Goal: Task Accomplishment & Management: Manage account settings

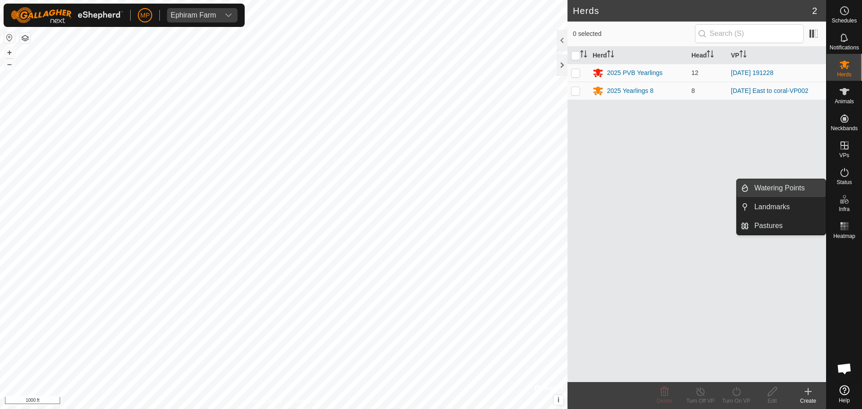
drag, startPoint x: 780, startPoint y: 190, endPoint x: 739, endPoint y: 196, distance: 41.7
click at [780, 190] on link "Watering Points" at bounding box center [787, 188] width 77 height 18
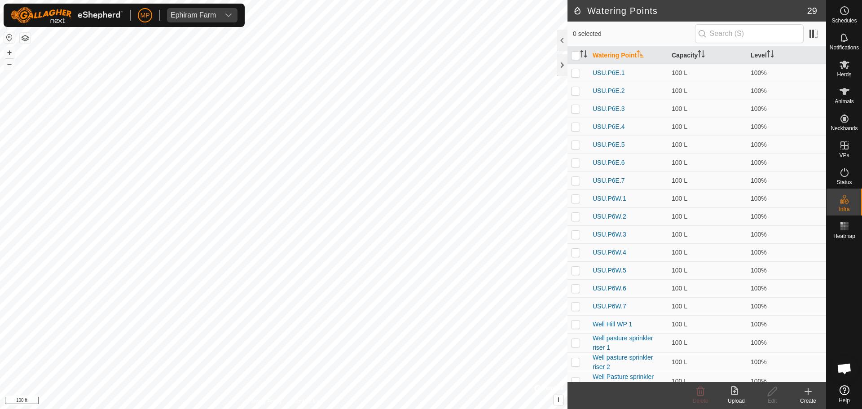
click at [28, 39] on button "button" at bounding box center [25, 38] width 11 height 11
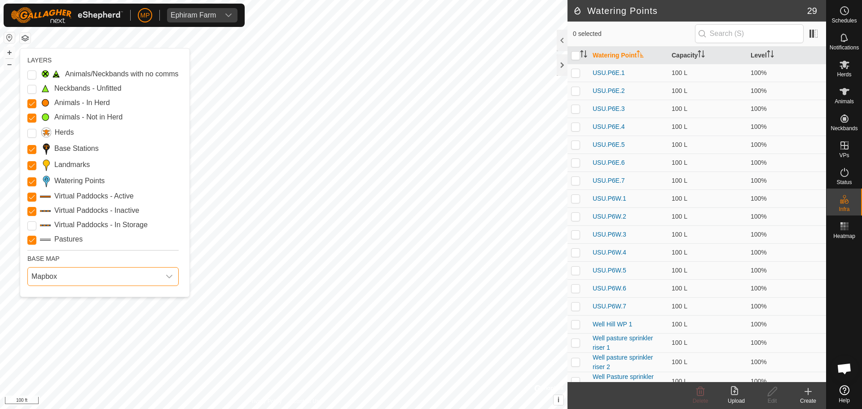
click at [44, 272] on span "Mapbox" at bounding box center [94, 276] width 132 height 18
click at [46, 309] on li "HERE" at bounding box center [103, 316] width 150 height 18
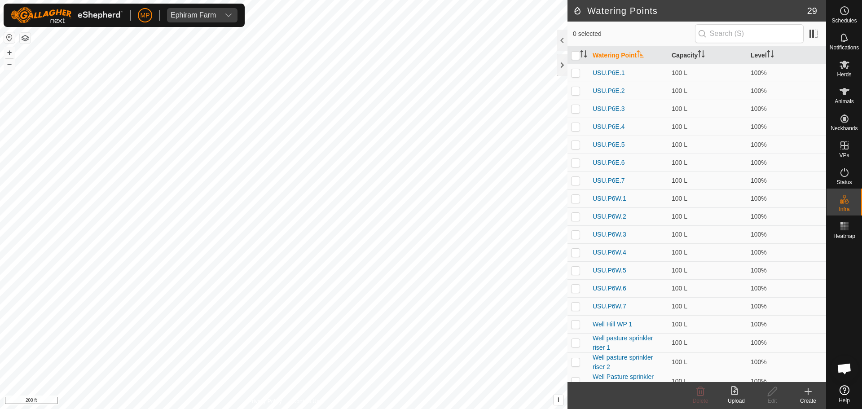
click at [23, 32] on div at bounding box center [25, 37] width 11 height 11
click at [22, 35] on button "button" at bounding box center [25, 38] width 11 height 11
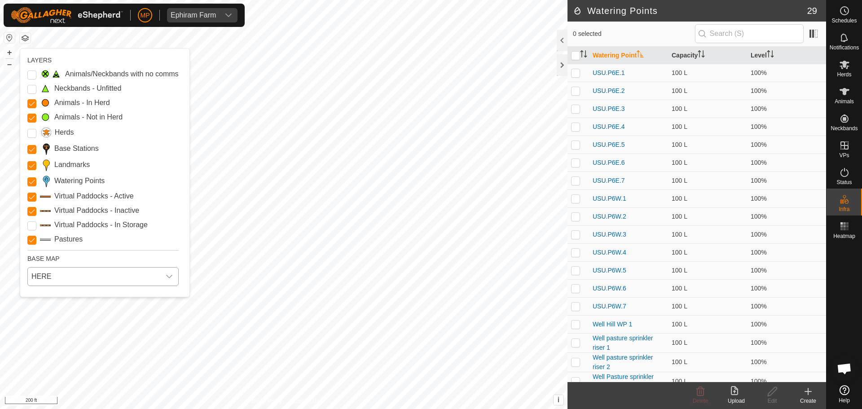
click at [73, 281] on span "HERE" at bounding box center [94, 276] width 132 height 18
click at [57, 292] on li "Azure" at bounding box center [103, 297] width 150 height 18
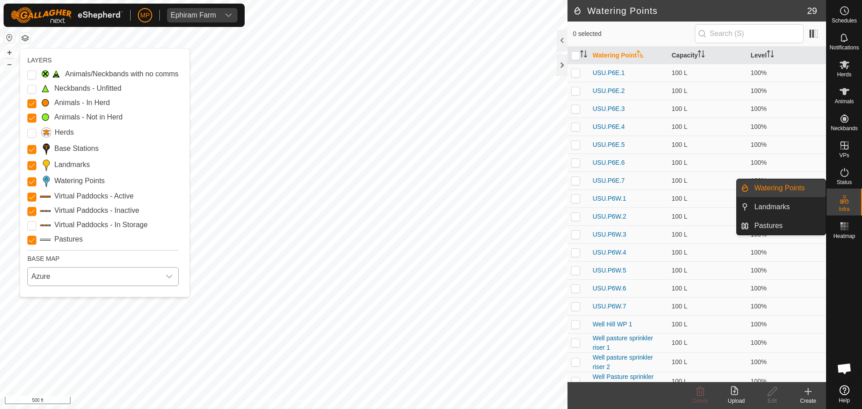
click at [795, 191] on link "Watering Points" at bounding box center [787, 188] width 77 height 18
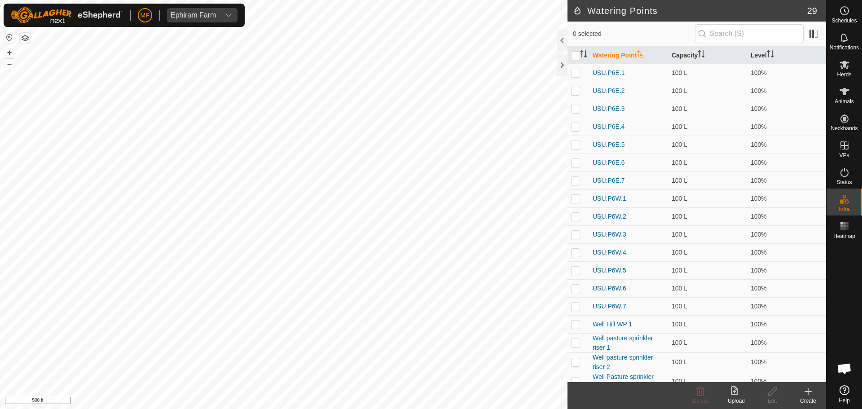
click at [811, 394] on icon at bounding box center [807, 391] width 11 height 11
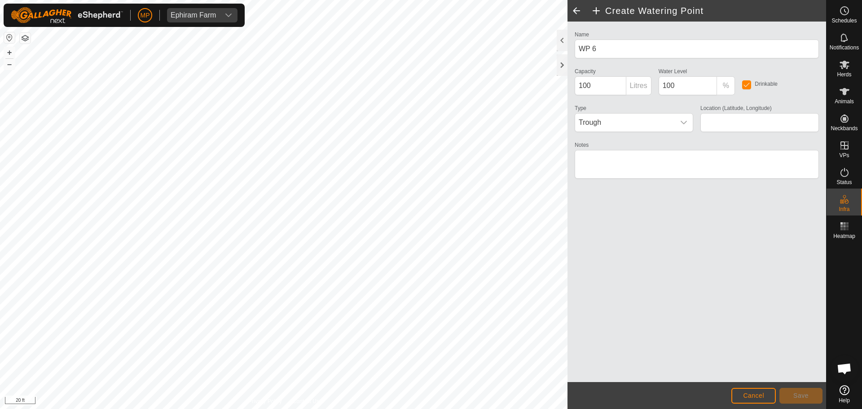
type input "39.527225, -111.420305"
click at [799, 396] on span "Save" at bounding box center [800, 395] width 15 height 7
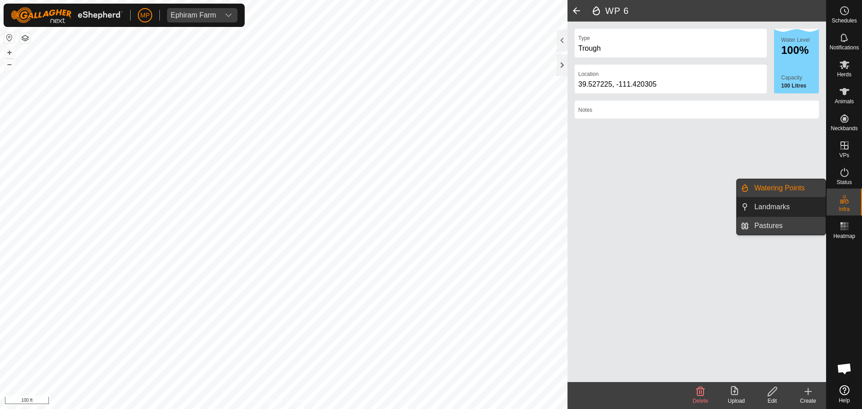
click at [782, 226] on link "Pastures" at bounding box center [787, 226] width 77 height 18
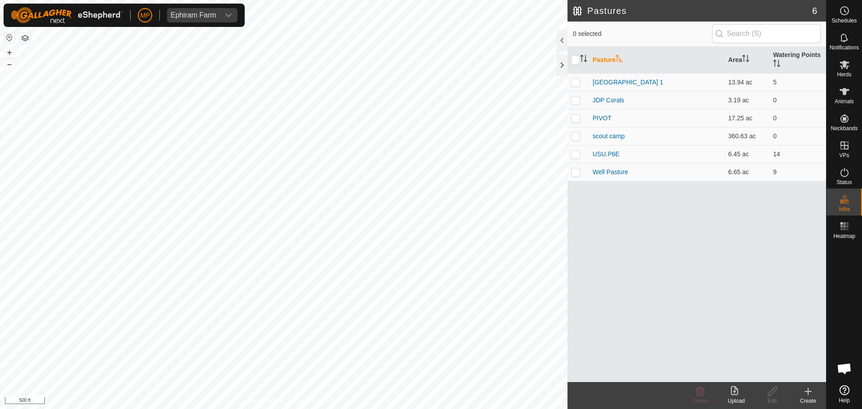
click at [807, 391] on icon at bounding box center [808, 391] width 6 height 0
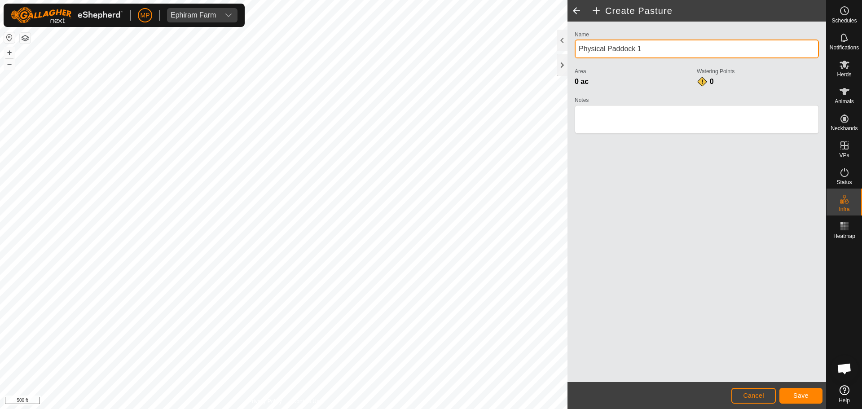
click at [663, 52] on input "Physical Paddock 1" at bounding box center [696, 48] width 244 height 19
type input "[GEOGRAPHIC_DATA]"
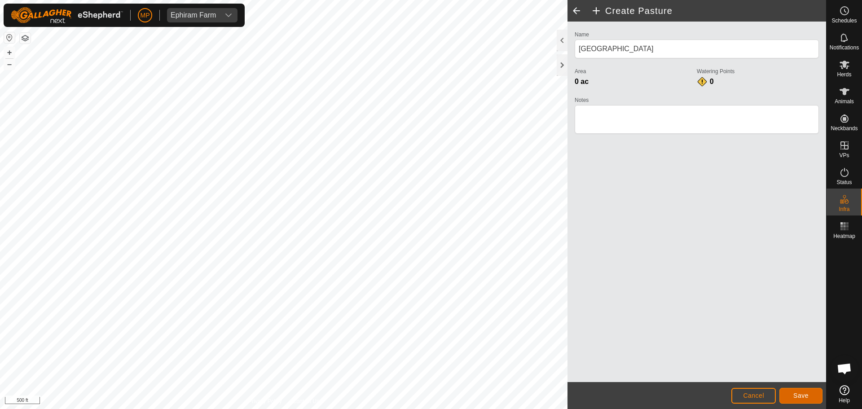
click at [808, 396] on span "Save" at bounding box center [800, 395] width 15 height 7
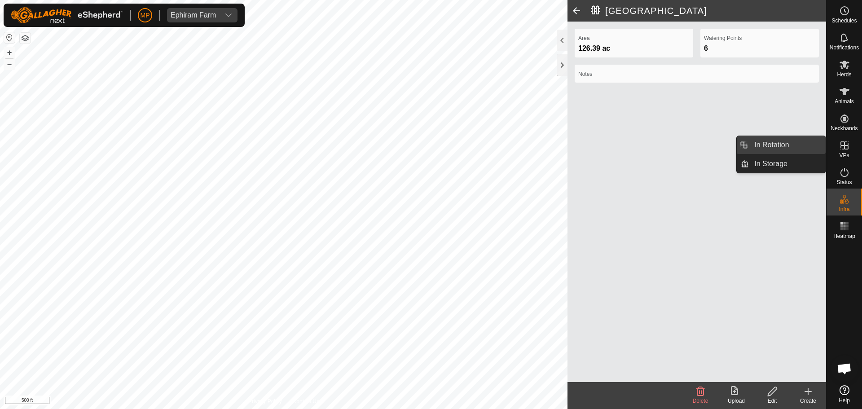
drag, startPoint x: 806, startPoint y: 138, endPoint x: 784, endPoint y: 138, distance: 21.5
click at [794, 138] on link "In Rotation" at bounding box center [787, 145] width 77 height 18
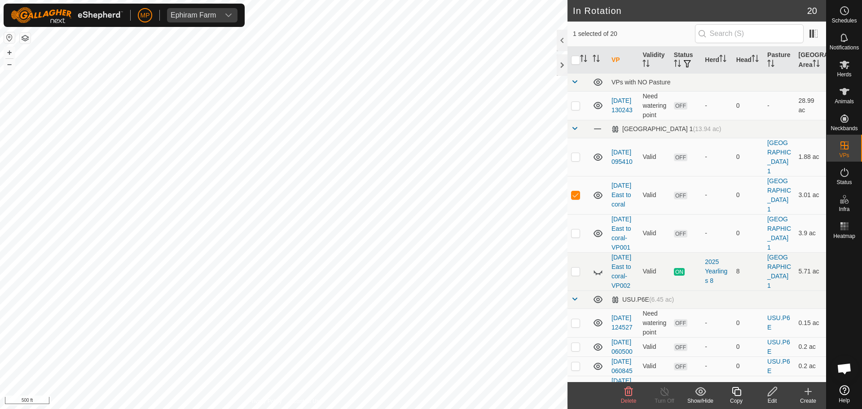
click at [807, 391] on icon at bounding box center [808, 391] width 6 height 0
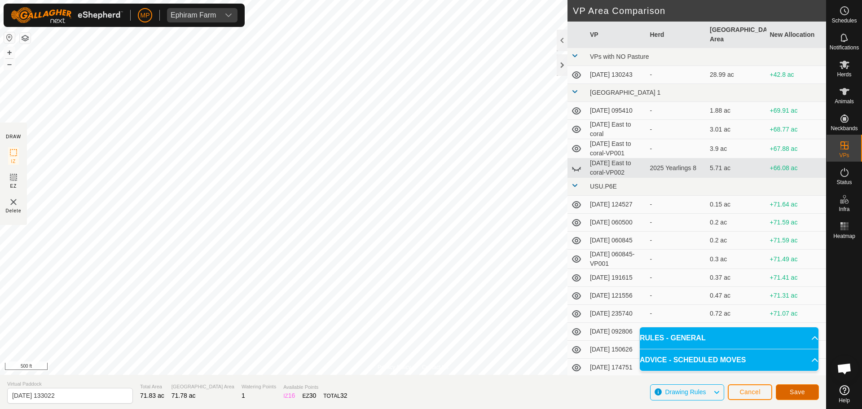
click at [797, 393] on span "Save" at bounding box center [796, 391] width 15 height 7
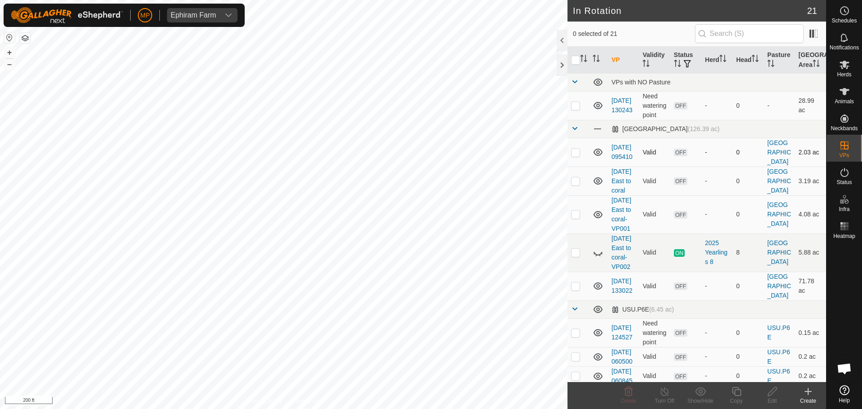
click at [576, 155] on p-checkbox at bounding box center [575, 152] width 9 height 7
checkbox input "true"
click at [574, 184] on p-checkbox at bounding box center [575, 180] width 9 height 7
checkbox input "true"
click at [574, 218] on p-checkbox at bounding box center [575, 213] width 9 height 7
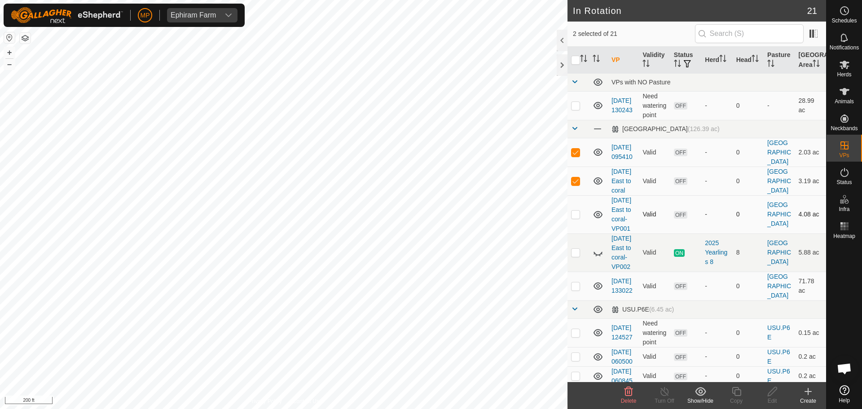
checkbox input "true"
click at [574, 272] on td at bounding box center [578, 252] width 22 height 38
checkbox input "true"
click at [575, 300] on td at bounding box center [578, 286] width 22 height 29
checkbox input "true"
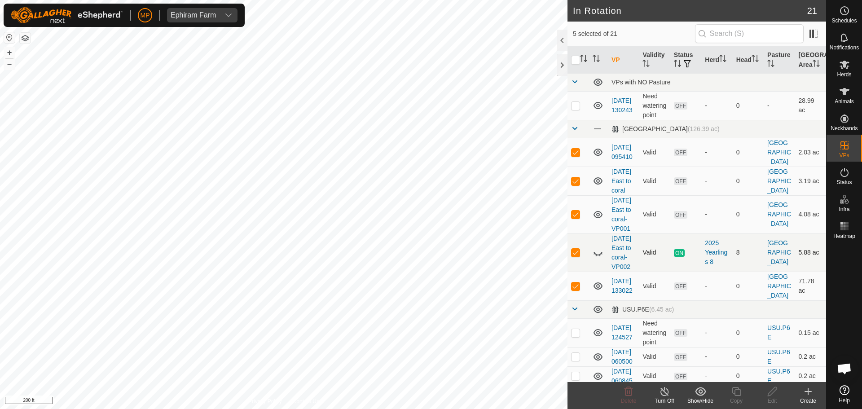
click at [573, 256] on p-checkbox at bounding box center [575, 252] width 9 height 7
checkbox input "false"
click at [627, 393] on icon at bounding box center [628, 391] width 9 height 9
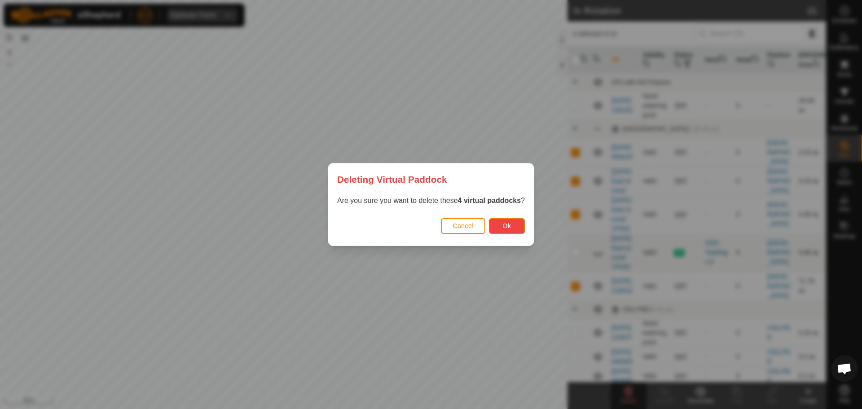
click at [505, 223] on span "Ok" at bounding box center [507, 225] width 9 height 7
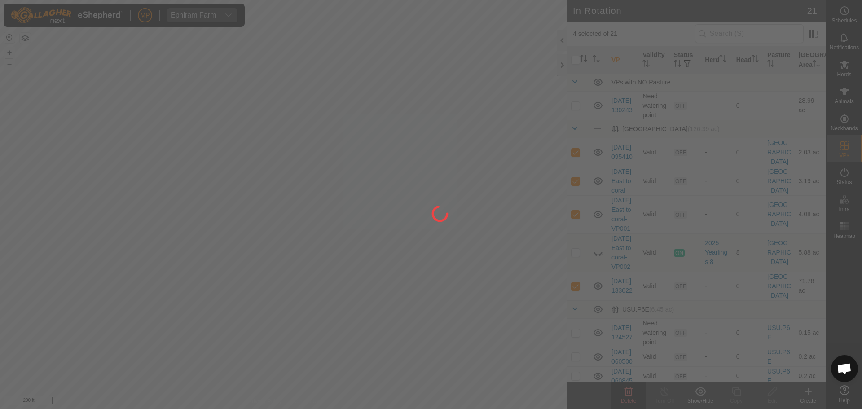
checkbox input "false"
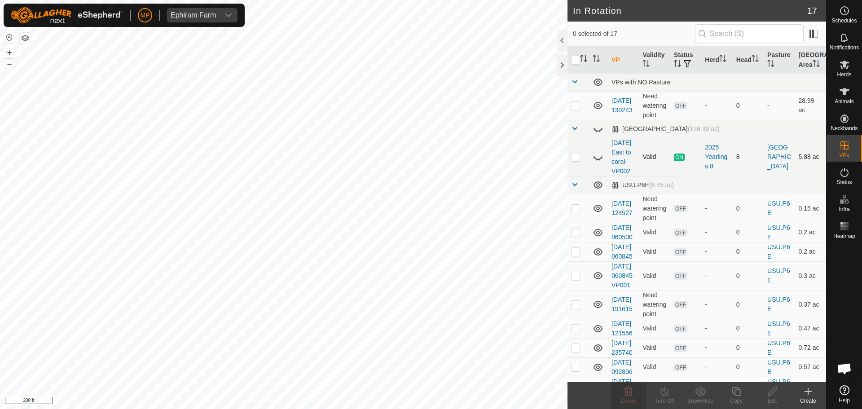
click at [596, 160] on icon at bounding box center [597, 157] width 11 height 11
click at [576, 160] on p-checkbox at bounding box center [575, 156] width 9 height 7
checkbox input "false"
click at [805, 391] on icon at bounding box center [808, 391] width 6 height 0
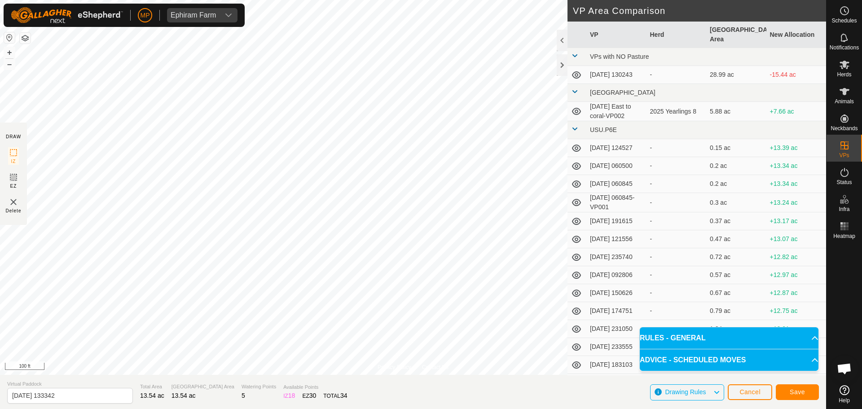
click at [707, 394] on span "Drawing Rules" at bounding box center [689, 392] width 48 height 12
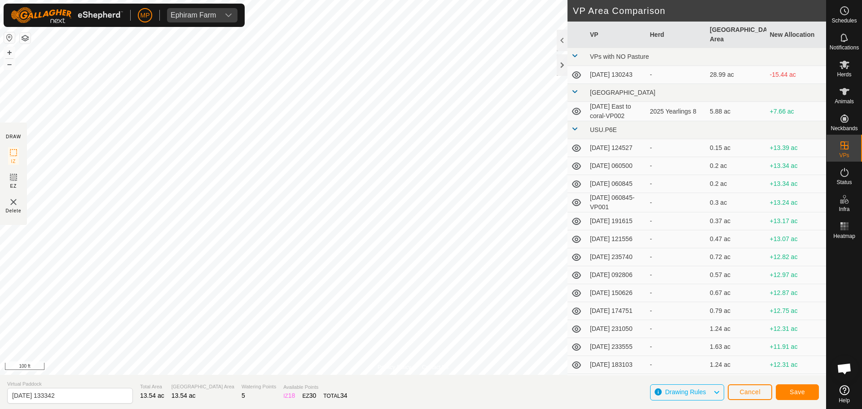
click at [707, 394] on span "Drawing Rules" at bounding box center [689, 392] width 48 height 12
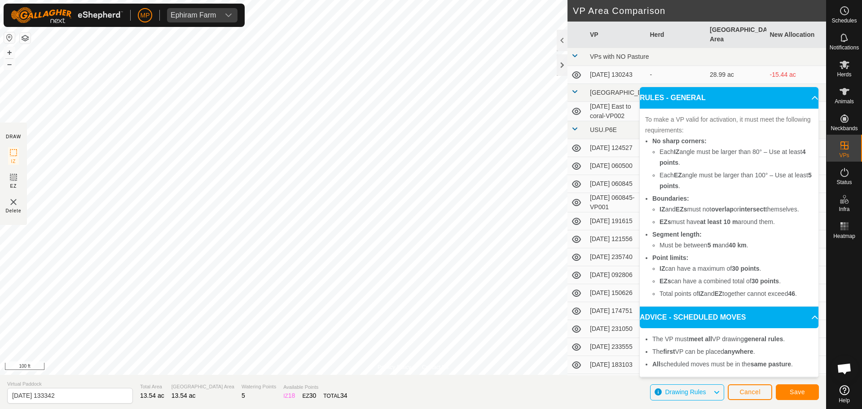
click at [707, 394] on span "Drawing Rules" at bounding box center [689, 392] width 48 height 12
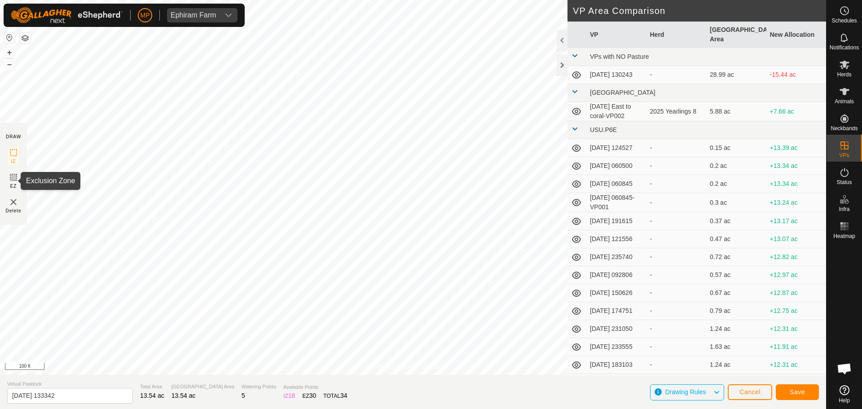
click at [12, 177] on icon at bounding box center [13, 177] width 11 height 11
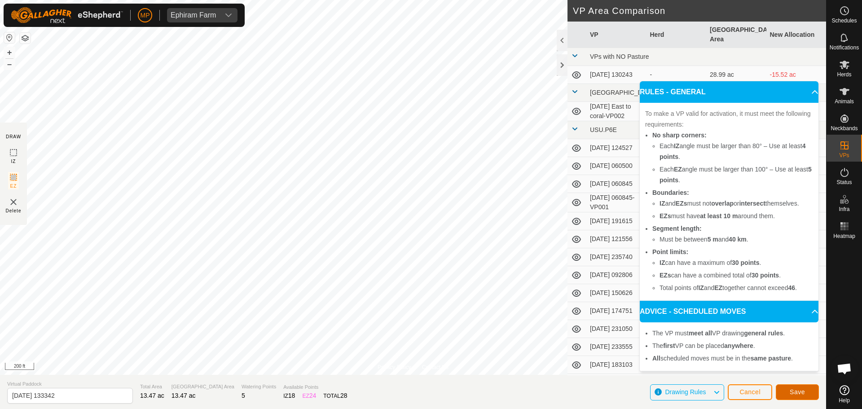
click at [794, 390] on span "Save" at bounding box center [796, 391] width 15 height 7
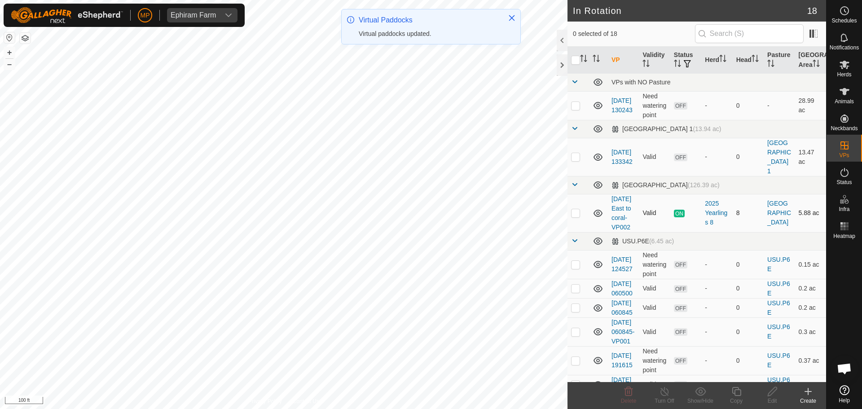
click at [577, 209] on p-checkbox at bounding box center [575, 212] width 9 height 7
checkbox input "true"
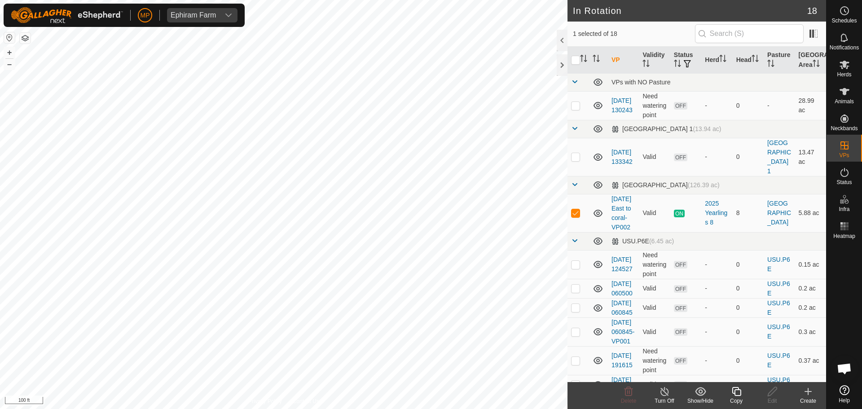
click at [663, 389] on icon at bounding box center [664, 391] width 11 height 11
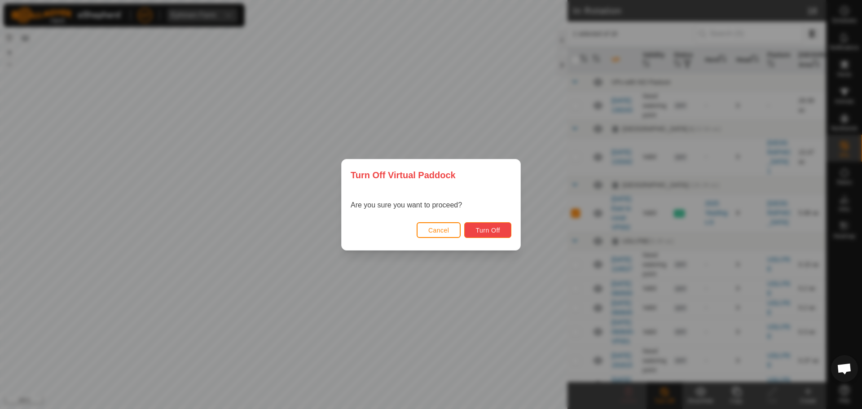
click at [498, 232] on span "Turn Off" at bounding box center [487, 230] width 25 height 7
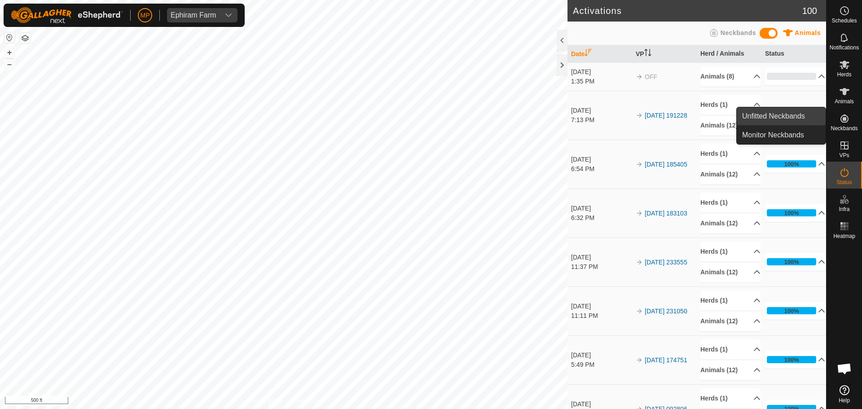
click at [782, 115] on link "Unfitted Neckbands" at bounding box center [780, 116] width 89 height 18
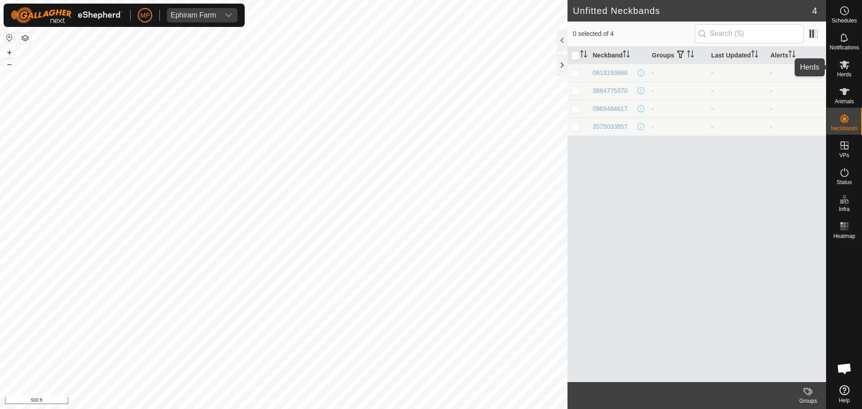
click at [839, 66] on icon at bounding box center [844, 64] width 11 height 11
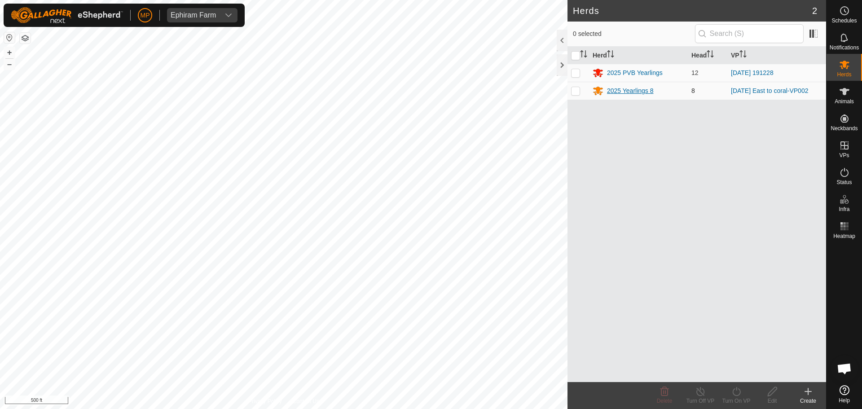
click at [596, 89] on icon at bounding box center [598, 91] width 10 height 9
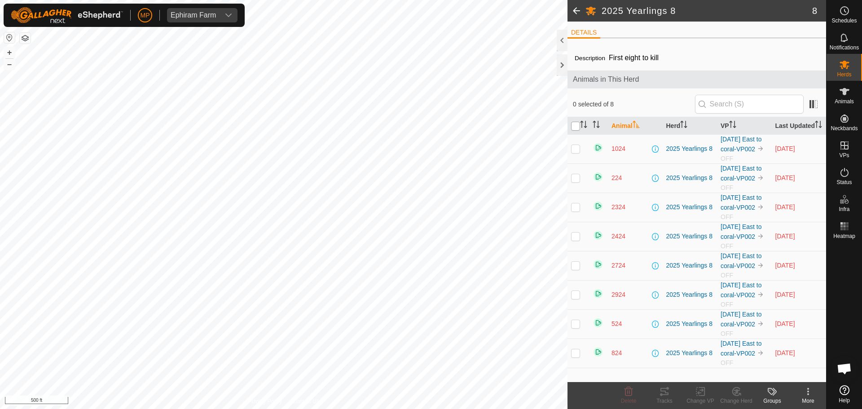
click at [571, 129] on input "checkbox" at bounding box center [575, 126] width 9 height 9
checkbox input "true"
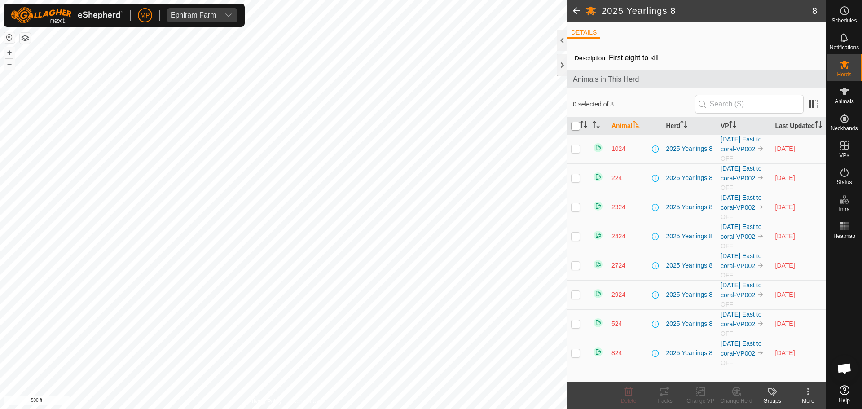
checkbox input "true"
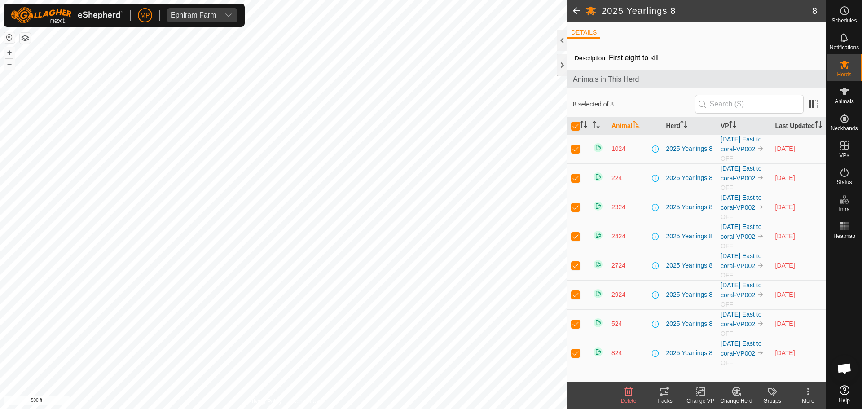
click at [810, 390] on icon at bounding box center [807, 391] width 11 height 11
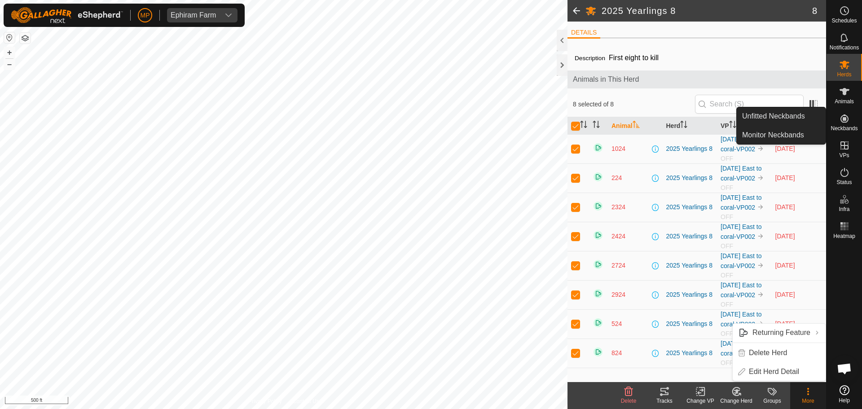
click at [849, 120] on icon at bounding box center [844, 118] width 11 height 11
click at [845, 120] on icon at bounding box center [844, 118] width 8 height 8
click at [782, 133] on link "Monitor Neckbands" at bounding box center [780, 135] width 89 height 18
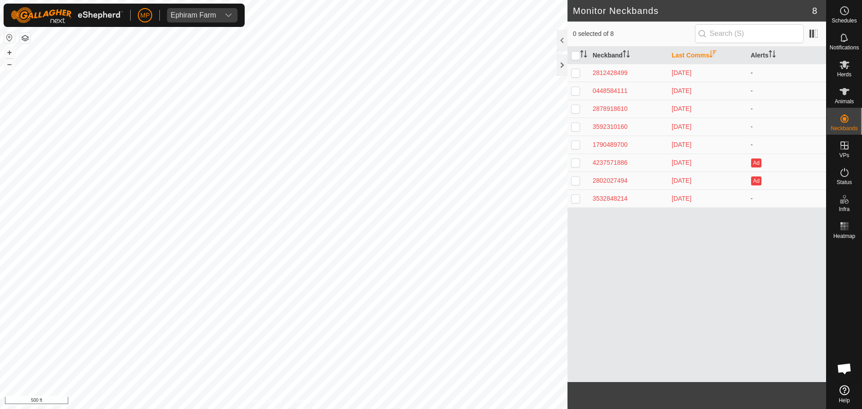
click at [574, 74] on p-checkbox at bounding box center [575, 72] width 9 height 7
checkbox input "true"
click at [573, 85] on td at bounding box center [578, 91] width 22 height 18
checkbox input "true"
click at [574, 108] on p-checkbox at bounding box center [575, 108] width 9 height 7
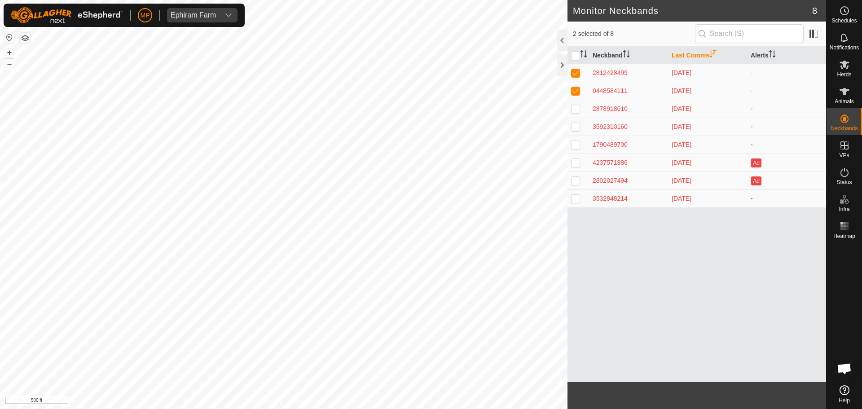
checkbox input "true"
click at [574, 129] on p-checkbox at bounding box center [575, 126] width 9 height 7
checkbox input "true"
click at [574, 151] on td at bounding box center [578, 145] width 22 height 18
checkbox input "true"
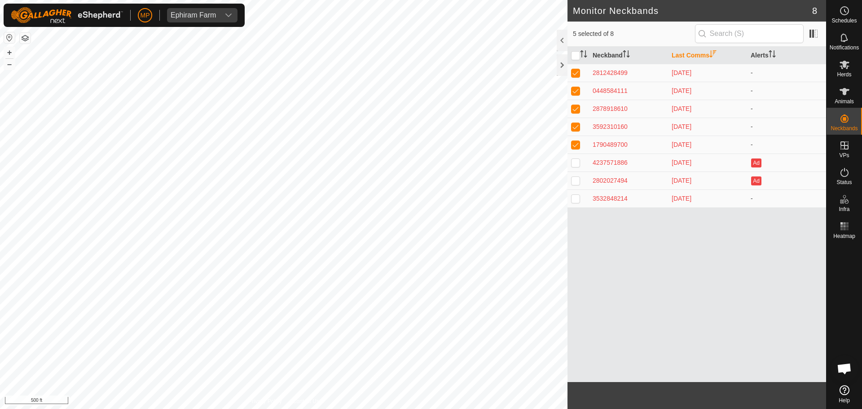
click at [572, 165] on p-checkbox at bounding box center [575, 162] width 9 height 7
checkbox input "true"
click at [576, 184] on td at bounding box center [578, 180] width 22 height 18
checkbox input "true"
click at [574, 197] on p-checkbox at bounding box center [575, 198] width 9 height 7
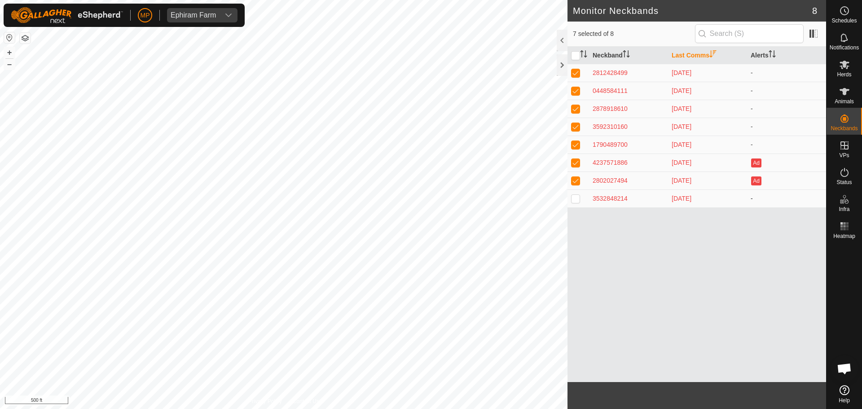
checkbox input "true"
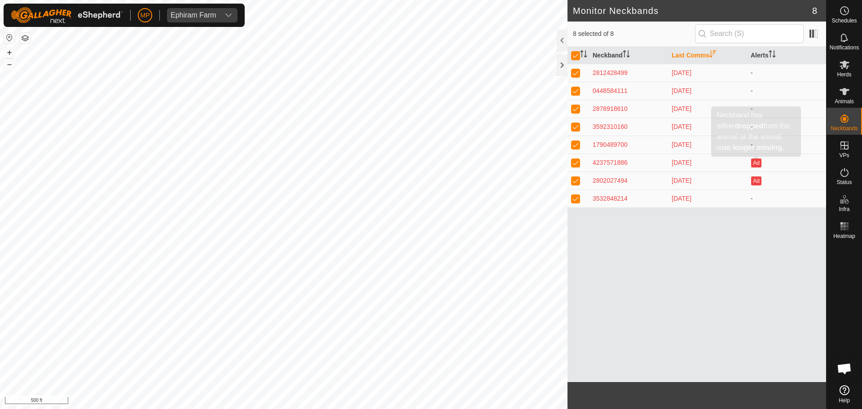
click at [758, 166] on button "Ad" at bounding box center [756, 162] width 10 height 9
click at [605, 68] on div "2812428499" at bounding box center [628, 72] width 72 height 9
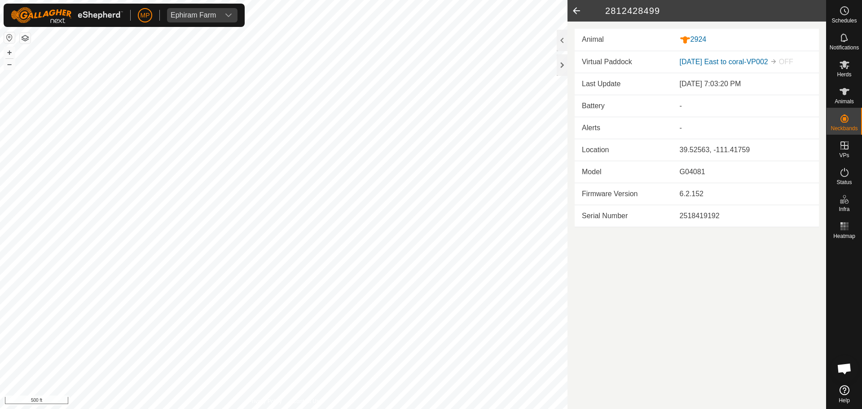
click at [570, 10] on icon at bounding box center [576, 11] width 18 height 22
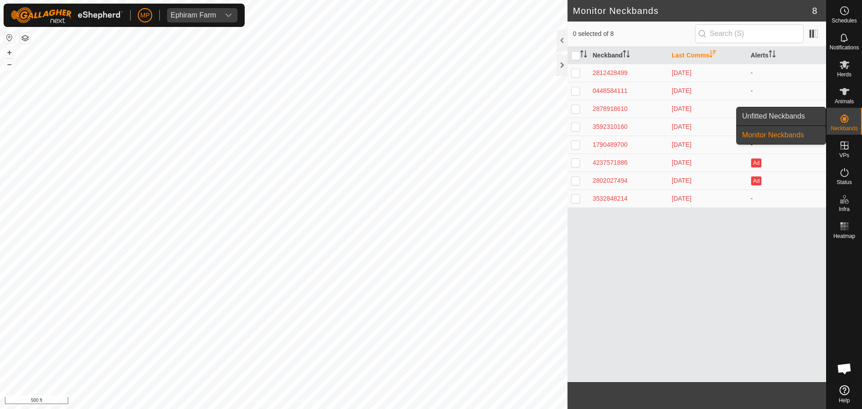
click at [786, 120] on link "Unfitted Neckbands" at bounding box center [780, 116] width 89 height 18
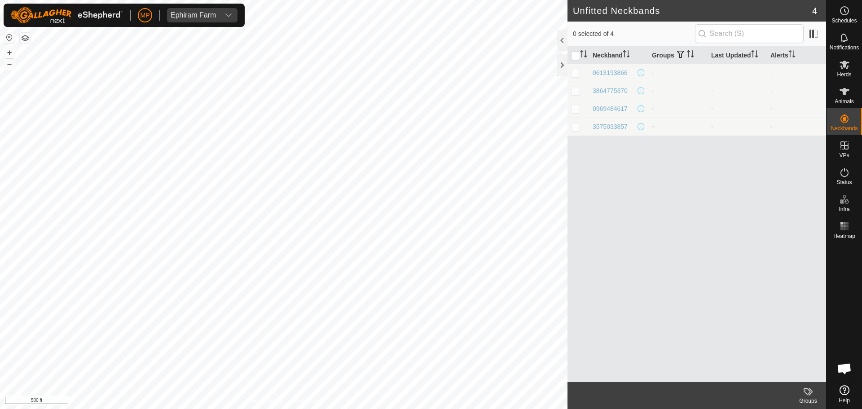
click at [577, 77] on td at bounding box center [578, 73] width 22 height 18
click at [575, 73] on p-checkbox at bounding box center [575, 72] width 9 height 7
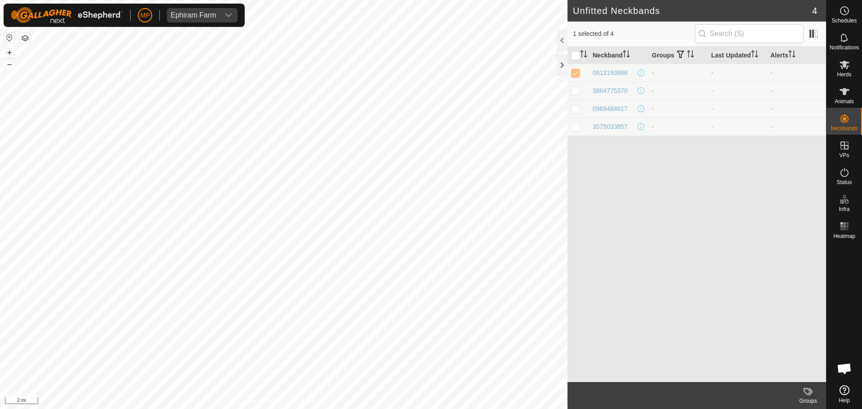
click at [575, 73] on p-checkbox at bounding box center [575, 72] width 9 height 7
checkbox input "false"
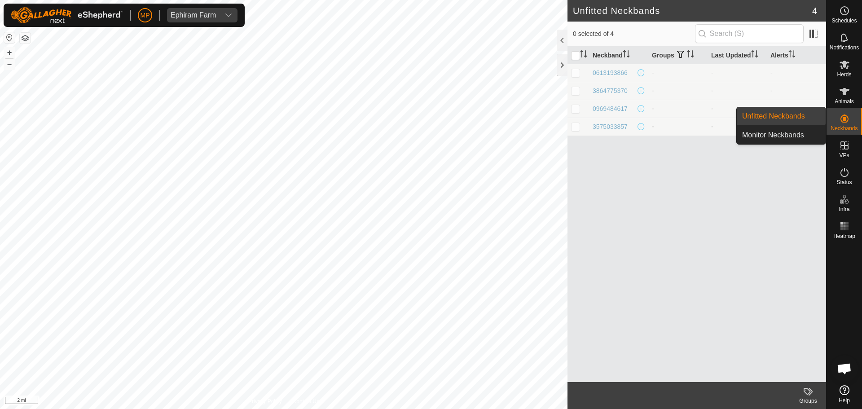
click at [841, 122] on icon at bounding box center [844, 118] width 8 height 8
click at [794, 131] on link "Monitor Neckbands" at bounding box center [780, 135] width 89 height 18
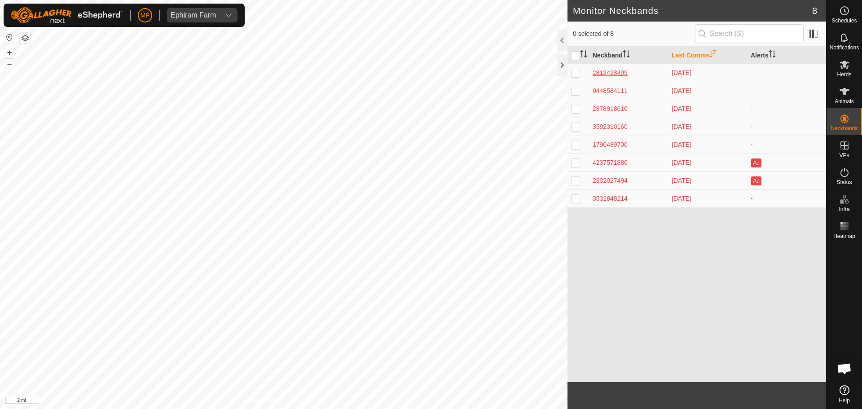
click at [621, 73] on div "2812428499" at bounding box center [628, 72] width 72 height 9
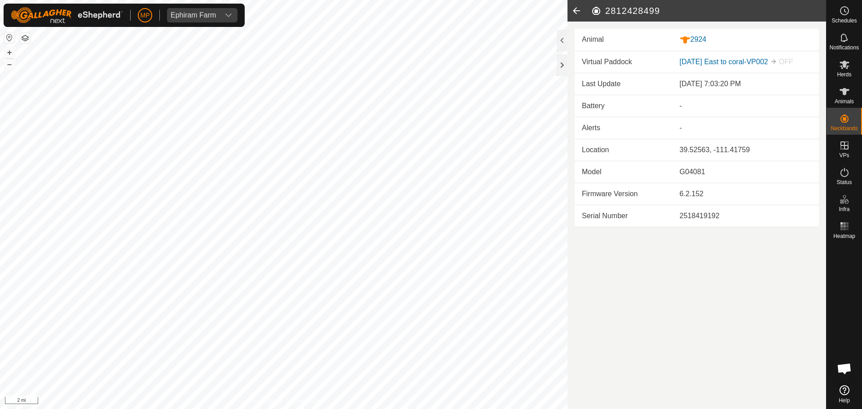
click at [575, 14] on icon at bounding box center [576, 11] width 18 height 22
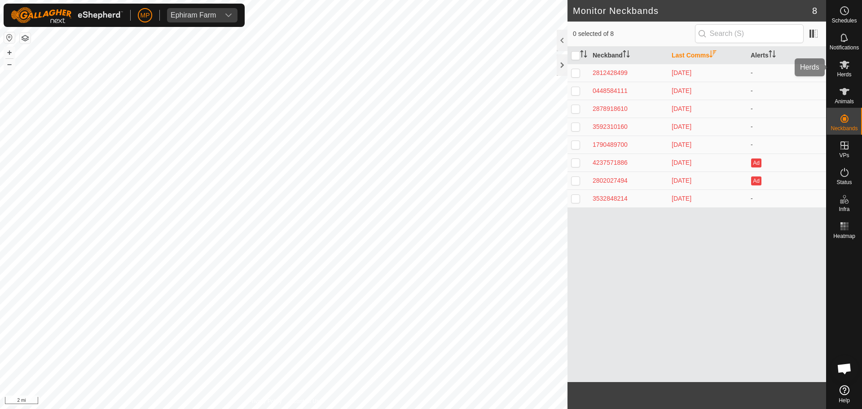
click at [837, 66] on es-mob-svg-icon at bounding box center [844, 64] width 16 height 14
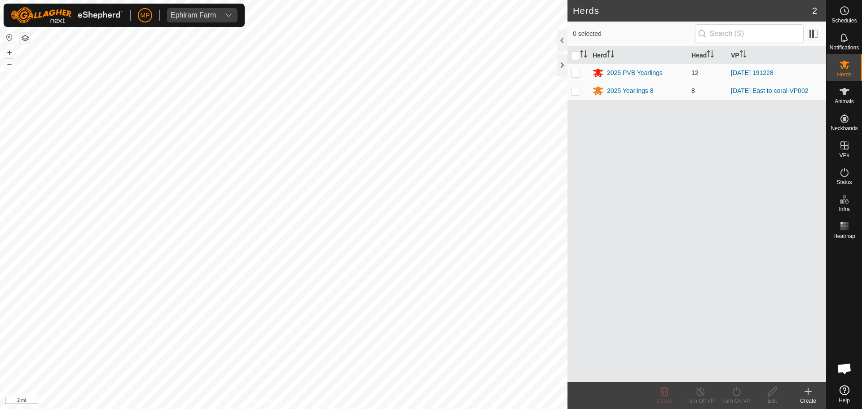
click at [574, 96] on td at bounding box center [578, 91] width 22 height 18
checkbox input "true"
click at [770, 394] on icon at bounding box center [772, 391] width 11 height 11
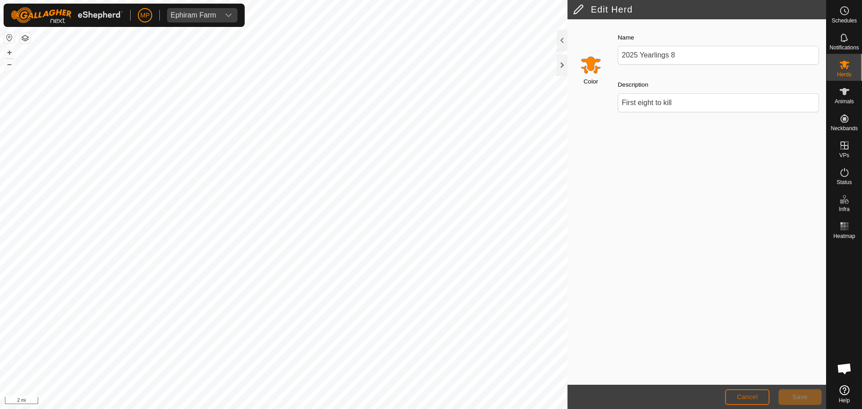
click at [758, 400] on button "Cancel" at bounding box center [747, 397] width 44 height 16
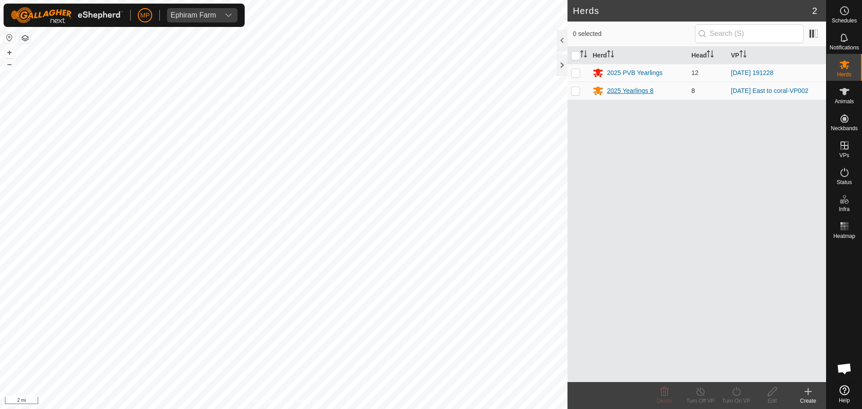
click at [628, 88] on div "2025 Yearlings 8" at bounding box center [630, 90] width 47 height 9
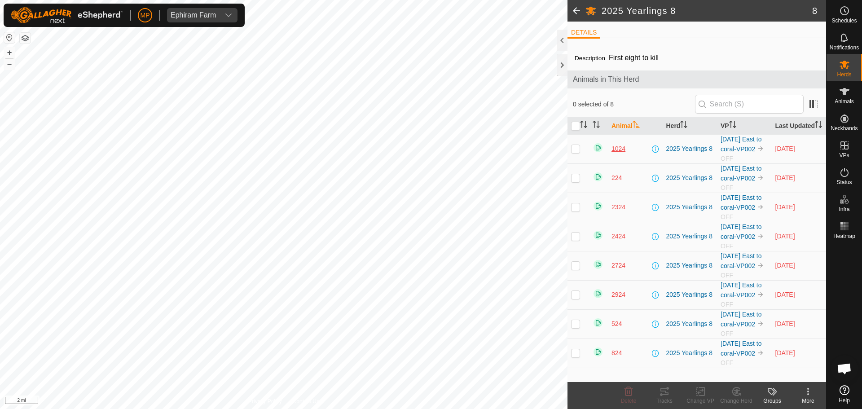
click at [619, 153] on span "1024" at bounding box center [618, 148] width 14 height 9
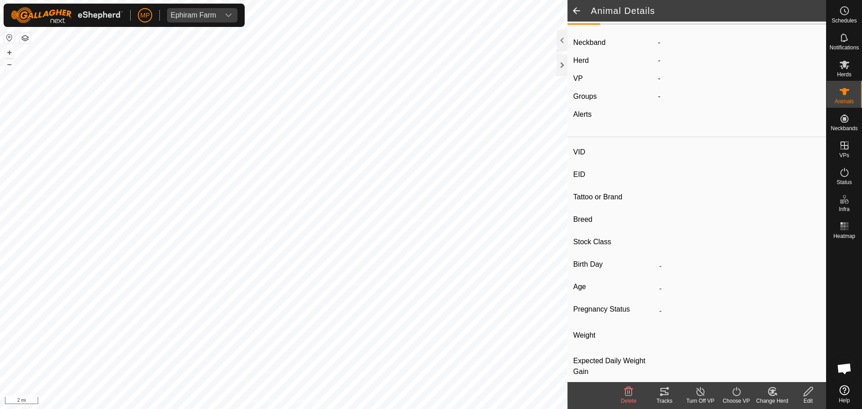
scroll to position [26, 0]
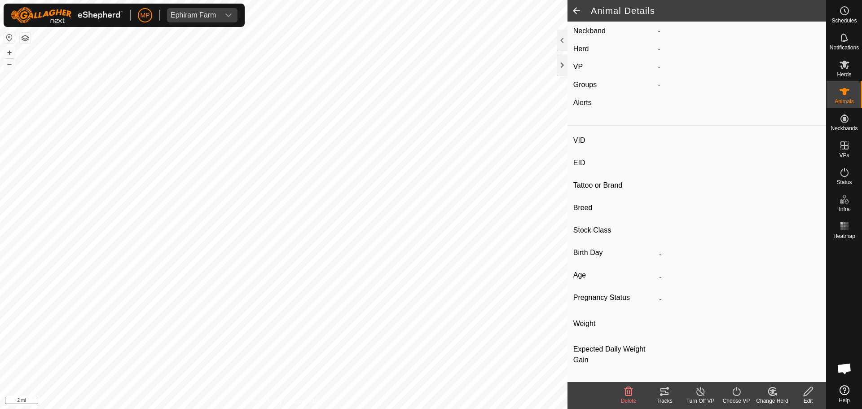
type input "1024"
type input "-"
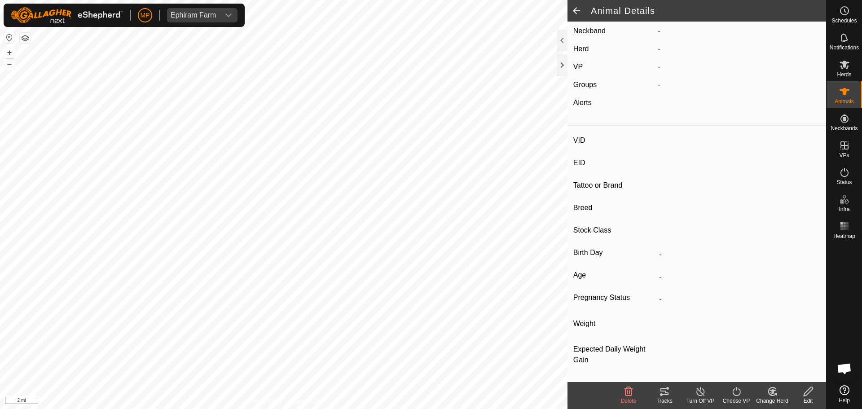
type input "03/2024"
type input "1 year 7 months"
type input "0 kg"
type input "-"
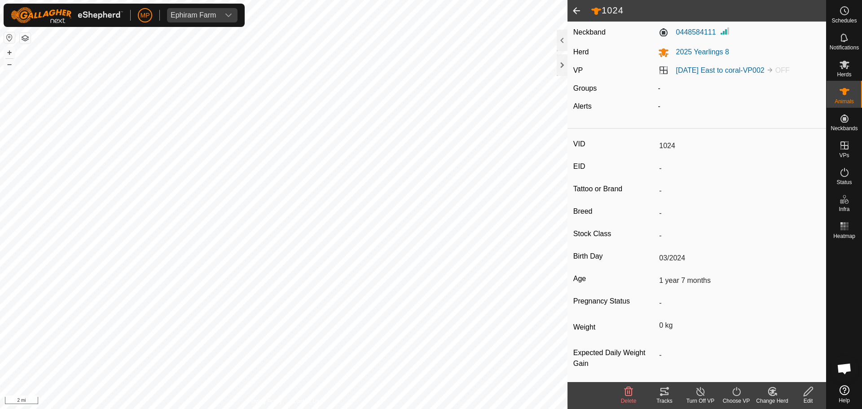
click at [768, 390] on icon at bounding box center [772, 391] width 8 height 8
click at [772, 392] on icon at bounding box center [772, 391] width 6 height 4
click at [600, 391] on footer "Delete Tracks Turn Off VP Choose VP Change Herd Edit" at bounding box center [696, 395] width 258 height 27
click at [573, 10] on span at bounding box center [576, 11] width 18 height 22
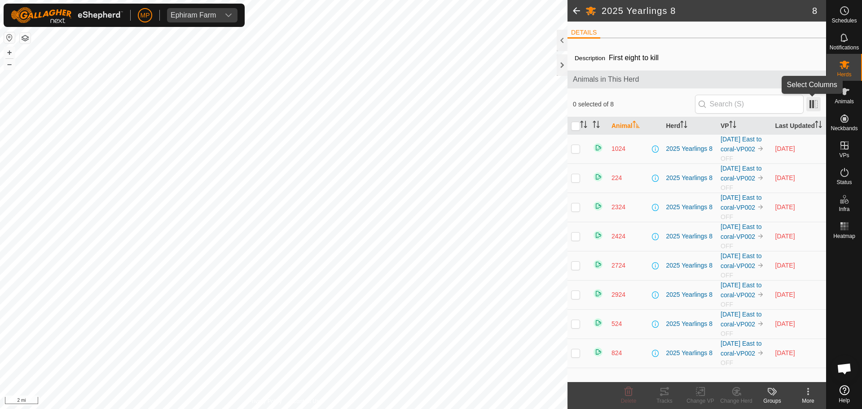
click at [819, 106] on span at bounding box center [813, 104] width 14 height 14
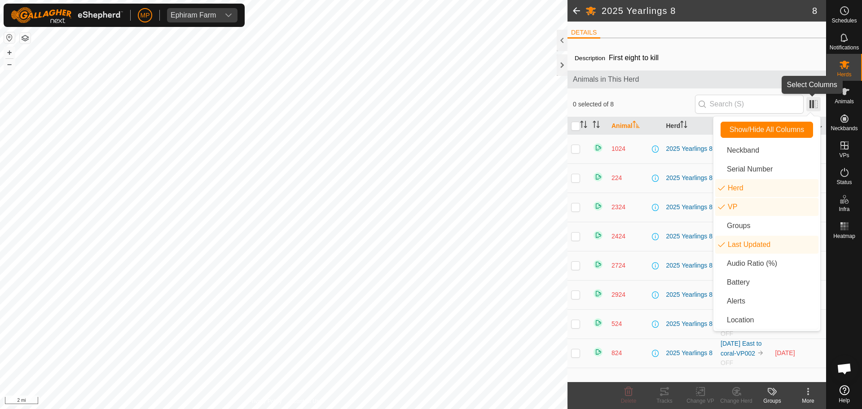
click at [813, 105] on span at bounding box center [813, 104] width 14 height 14
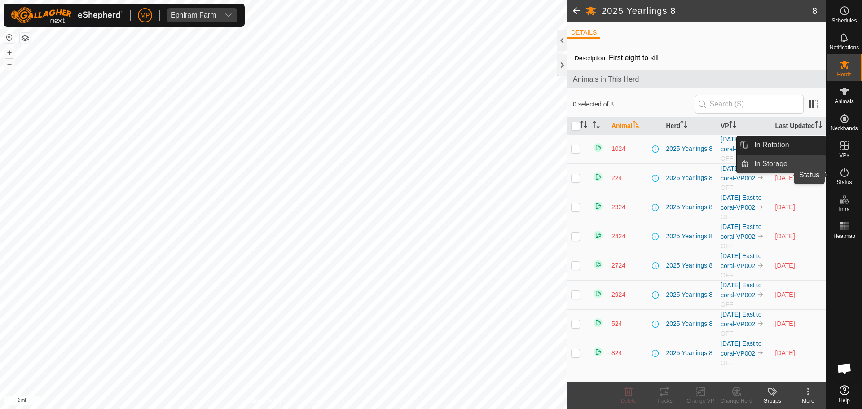
drag, startPoint x: 841, startPoint y: 175, endPoint x: 781, endPoint y: 167, distance: 60.2
click at [841, 175] on icon at bounding box center [844, 172] width 11 height 11
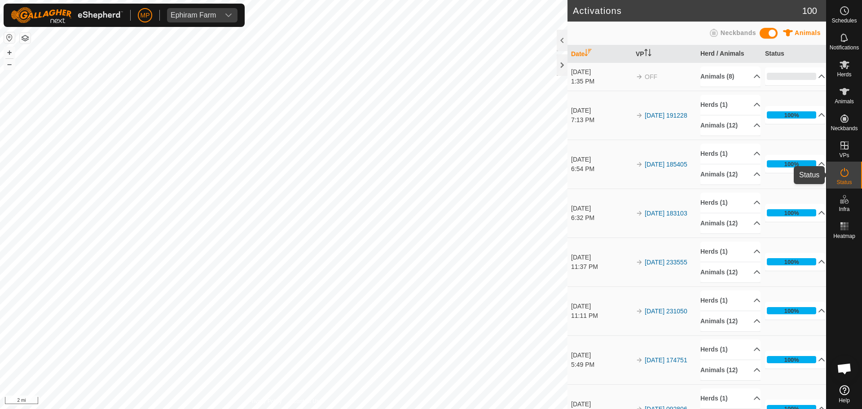
click at [845, 172] on icon at bounding box center [844, 172] width 11 height 11
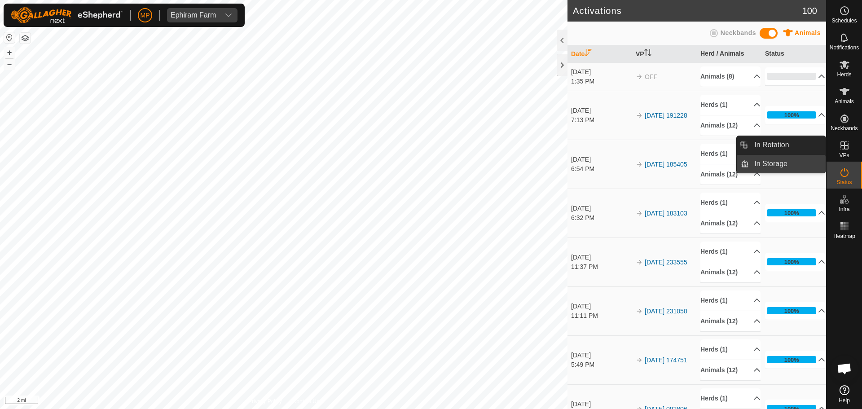
click at [798, 161] on link "In Storage" at bounding box center [787, 164] width 77 height 18
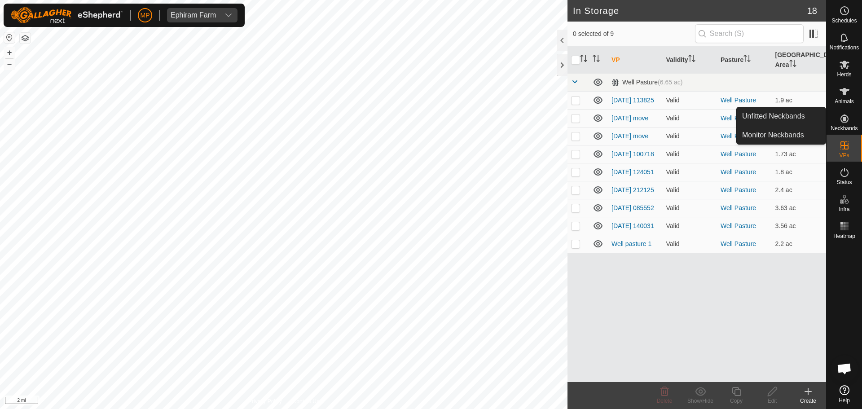
click at [841, 121] on icon at bounding box center [844, 118] width 11 height 11
click at [801, 136] on link "Monitor Neckbands" at bounding box center [780, 135] width 89 height 18
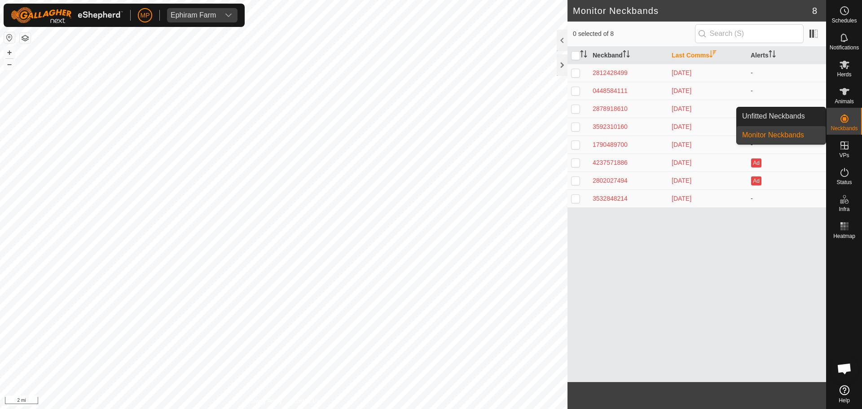
click at [845, 121] on icon at bounding box center [844, 118] width 11 height 11
click at [784, 118] on link "Unfitted Neckbands" at bounding box center [780, 116] width 89 height 18
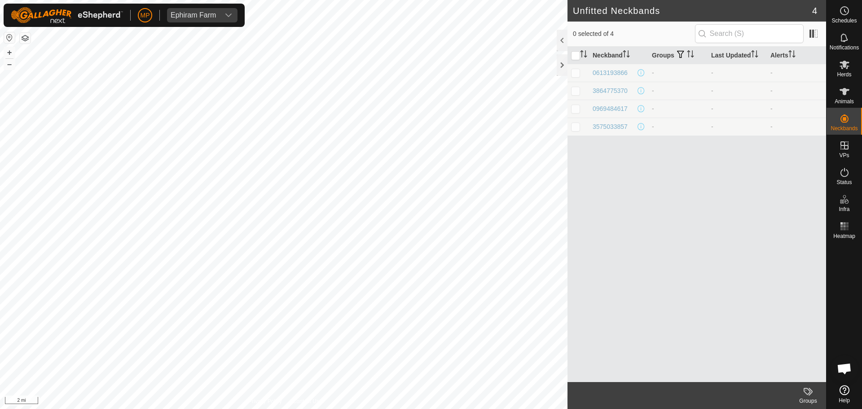
click at [810, 391] on icon at bounding box center [806, 391] width 7 height 7
click at [797, 374] on link "Manage Groups" at bounding box center [780, 372] width 89 height 18
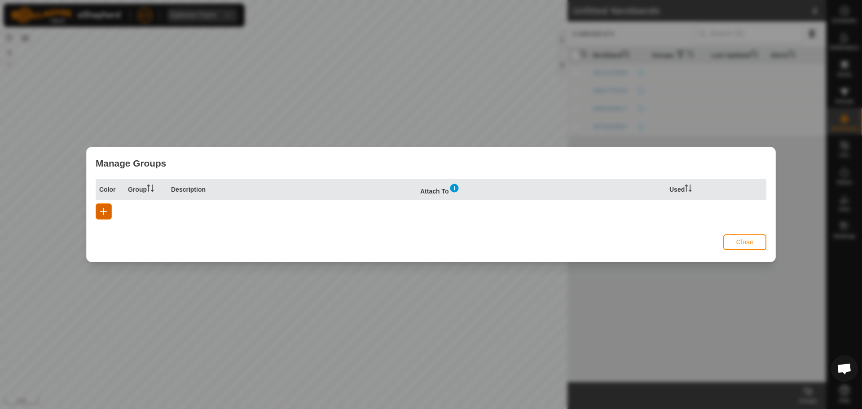
click at [103, 210] on span "button" at bounding box center [103, 211] width 7 height 7
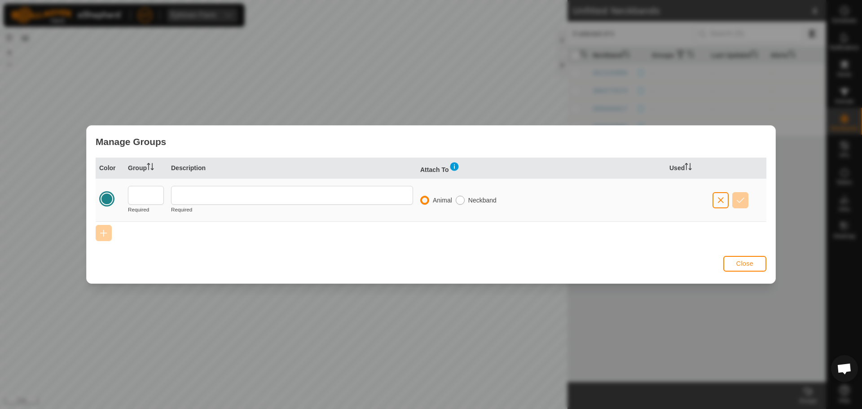
click at [458, 199] on input "radio" at bounding box center [460, 200] width 9 height 9
radio input "true"
radio input "false"
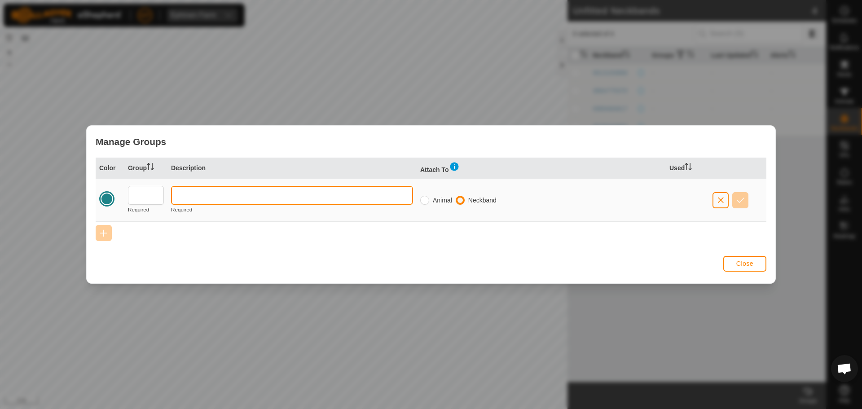
click at [202, 195] on input "text" at bounding box center [292, 195] width 242 height 19
click at [740, 266] on span "Close" at bounding box center [744, 263] width 17 height 7
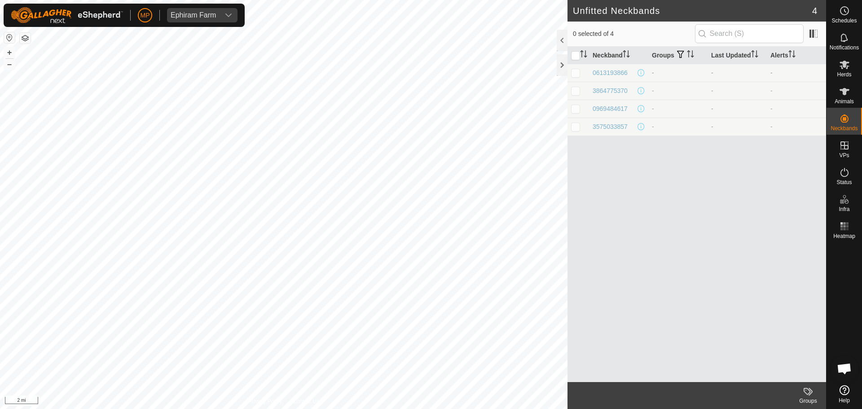
click at [575, 70] on p-checkbox at bounding box center [575, 72] width 9 height 7
click at [574, 71] on p-checkbox at bounding box center [575, 72] width 9 height 7
checkbox input "false"
click at [849, 95] on icon at bounding box center [844, 91] width 11 height 11
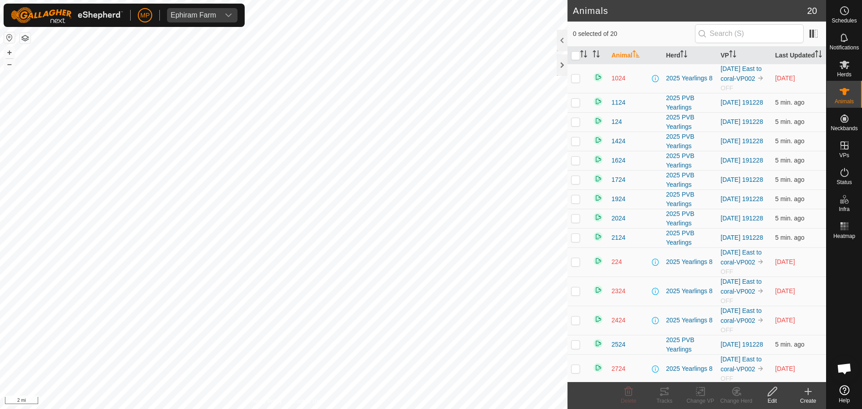
click at [574, 82] on p-checkbox at bounding box center [575, 77] width 9 height 7
checkbox input "true"
click at [772, 388] on icon at bounding box center [772, 391] width 11 height 11
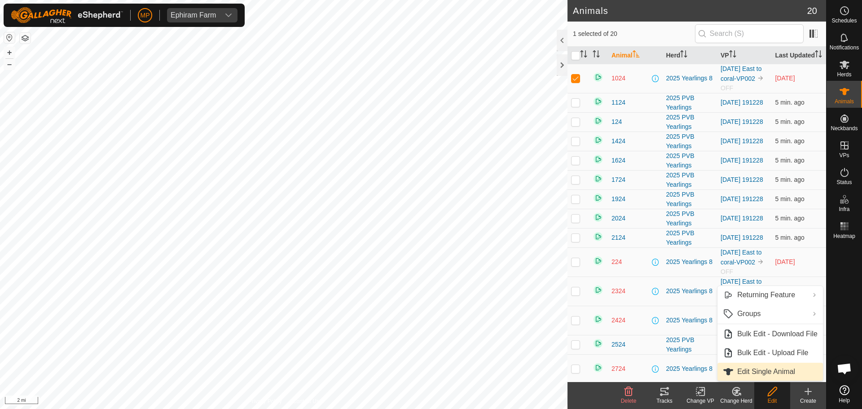
click at [758, 373] on link "Edit Single Animal" at bounding box center [769, 372] width 105 height 18
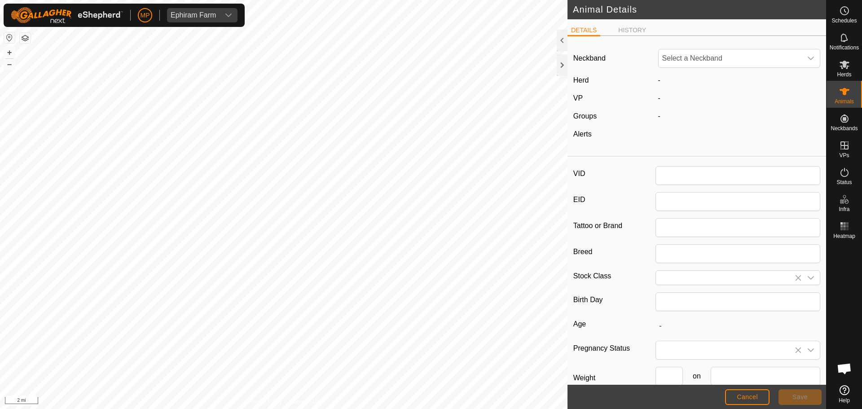
type input "1024"
type input "03/2024"
type input "1 year 7 months"
type input "0"
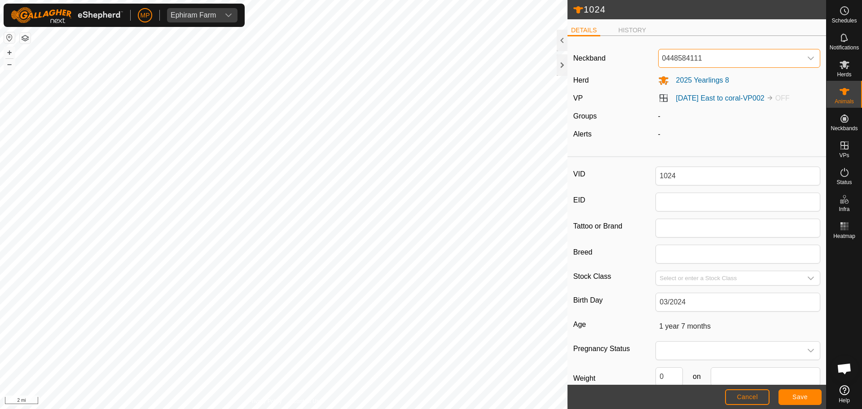
click at [719, 61] on span "0448584111" at bounding box center [730, 58] width 144 height 18
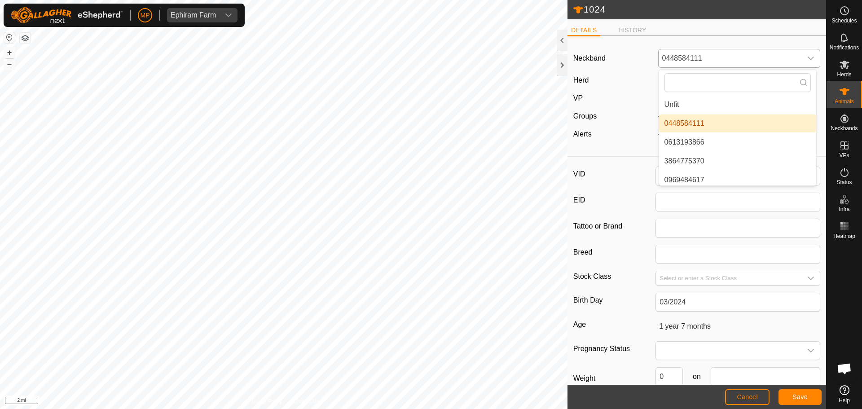
click at [719, 61] on span "0448584111" at bounding box center [730, 58] width 144 height 18
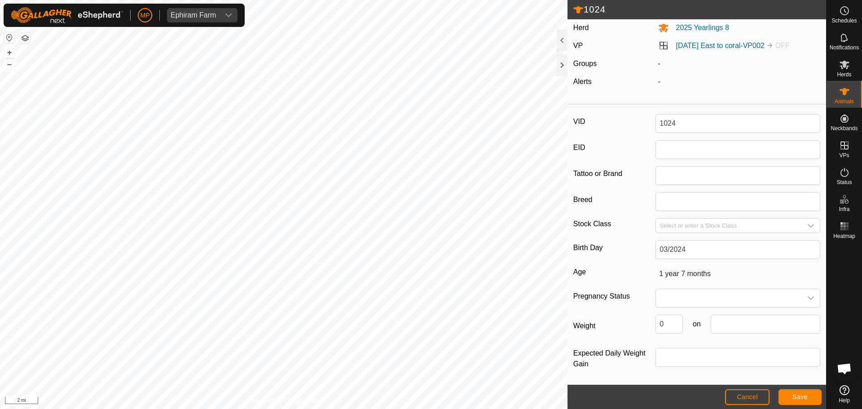
scroll to position [53, 0]
click at [745, 392] on button "Cancel" at bounding box center [747, 397] width 44 height 16
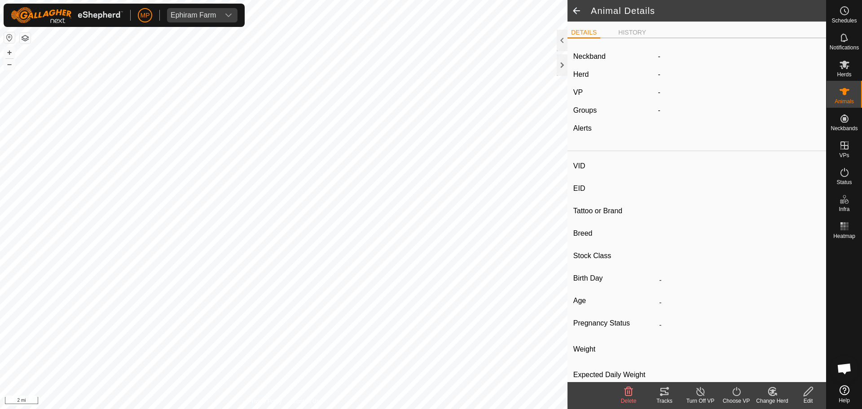
type input "1024"
type input "-"
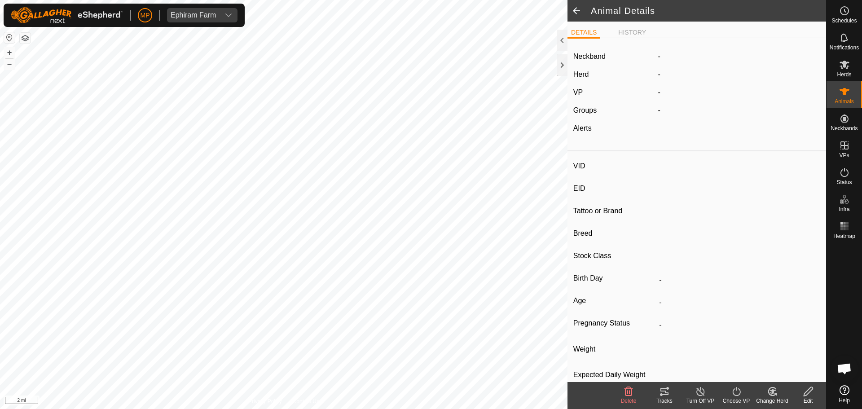
type input "03/2024"
type input "1 year 7 months"
type input "0 kg"
type input "-"
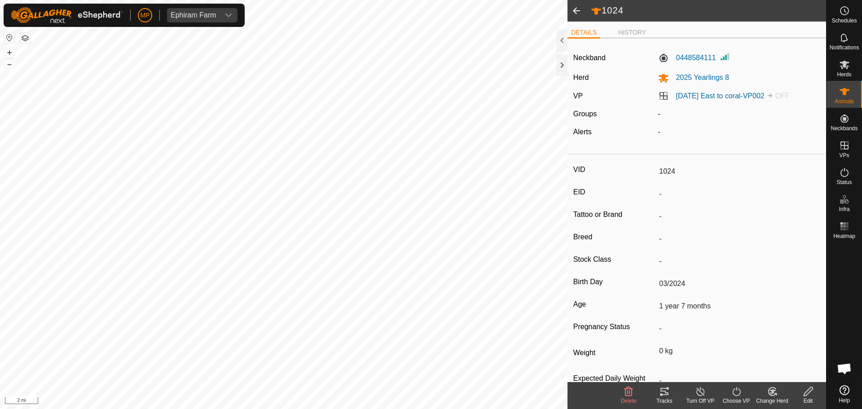
click at [663, 394] on icon at bounding box center [664, 391] width 11 height 11
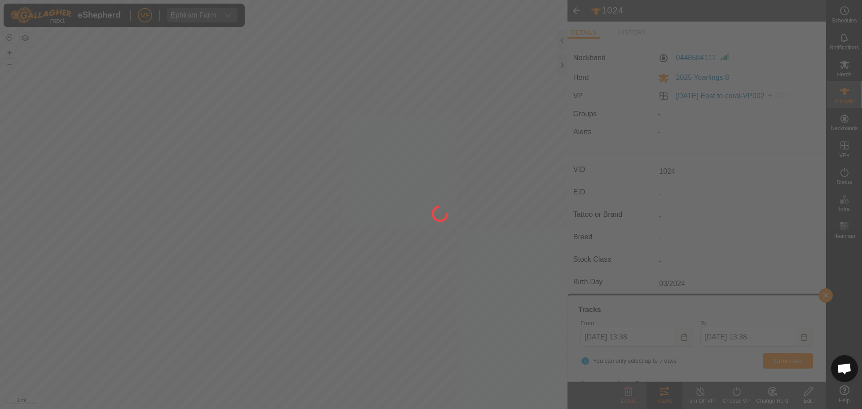
click at [823, 295] on div at bounding box center [431, 204] width 862 height 409
